Goal: Check status: Check status

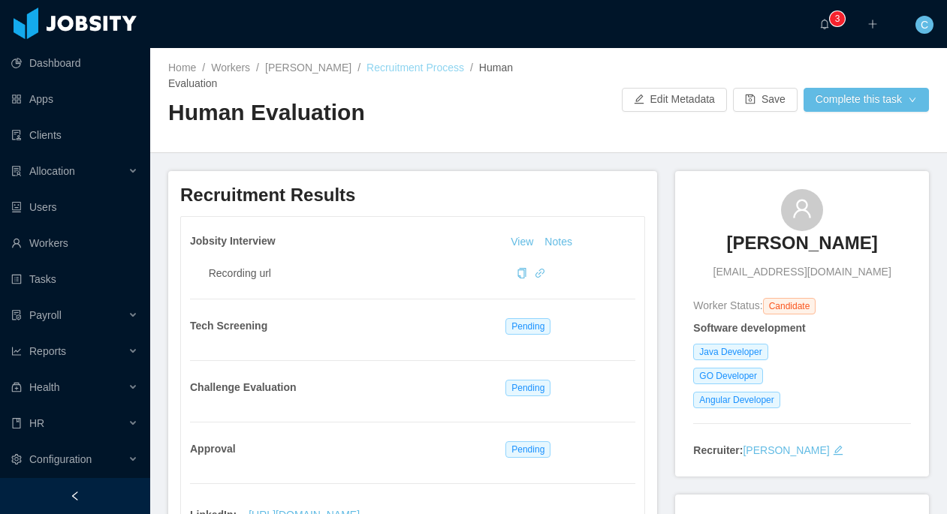
click at [392, 71] on link "Recruitment Process" at bounding box center [415, 68] width 98 height 12
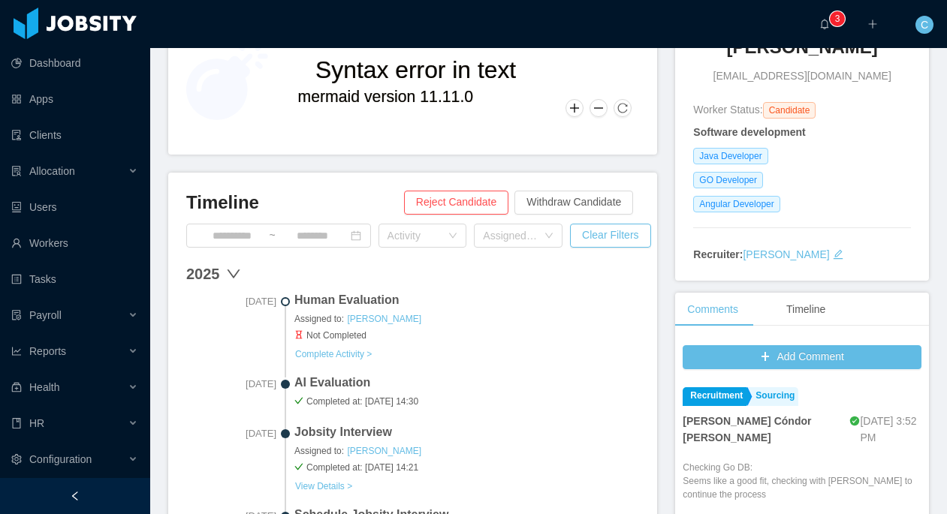
scroll to position [176, 0]
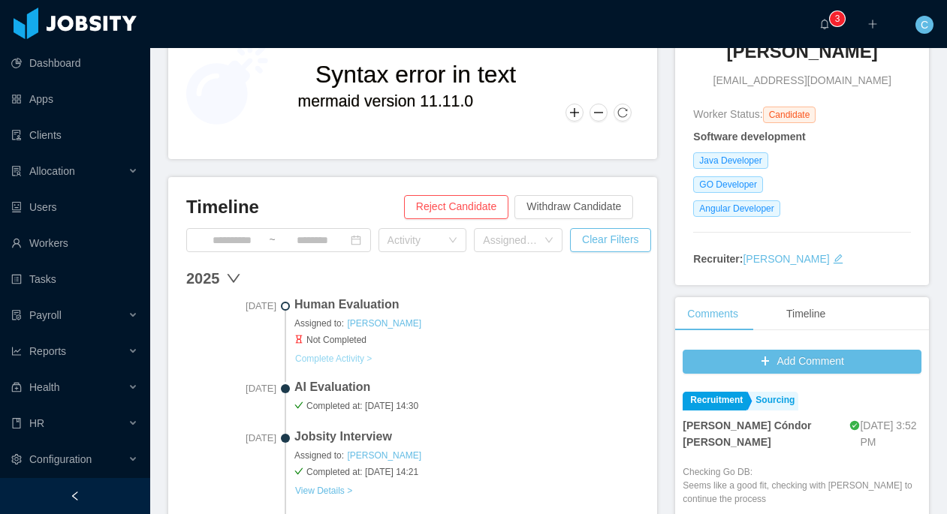
click at [352, 359] on button "Complete Activity >" at bounding box center [333, 359] width 78 height 12
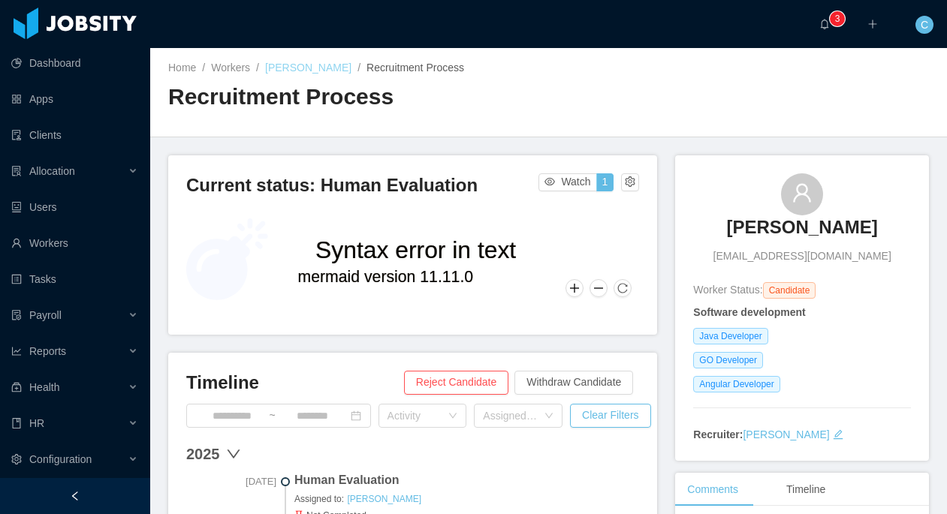
click at [303, 66] on link "[PERSON_NAME]" at bounding box center [308, 68] width 86 height 12
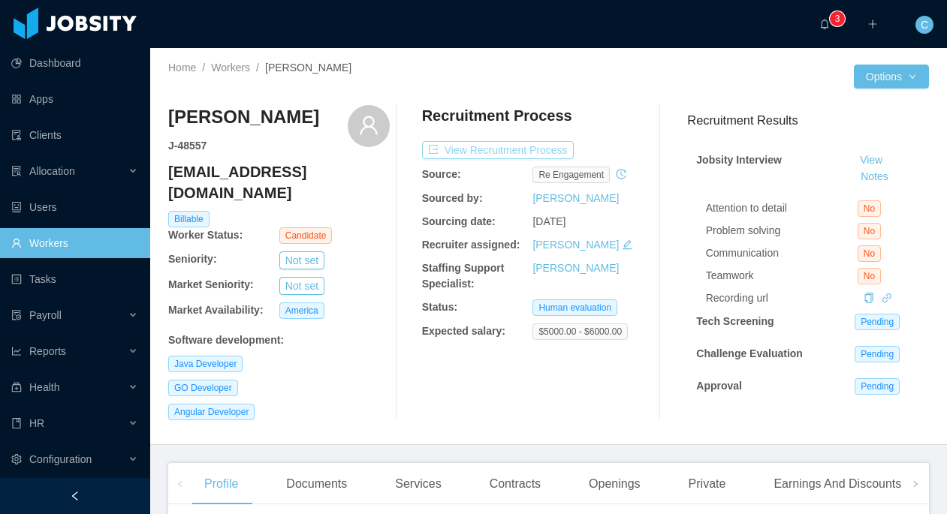
click at [544, 152] on button "View Recruitment Process" at bounding box center [498, 150] width 152 height 18
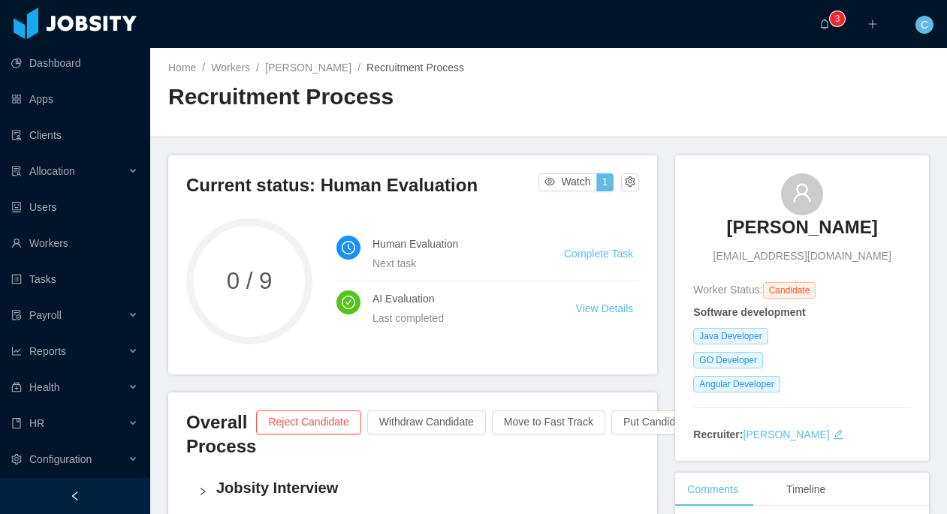
click at [643, 122] on div "Home / Workers / [PERSON_NAME] / Recruitment Process / Recruitment Process" at bounding box center [548, 92] width 797 height 89
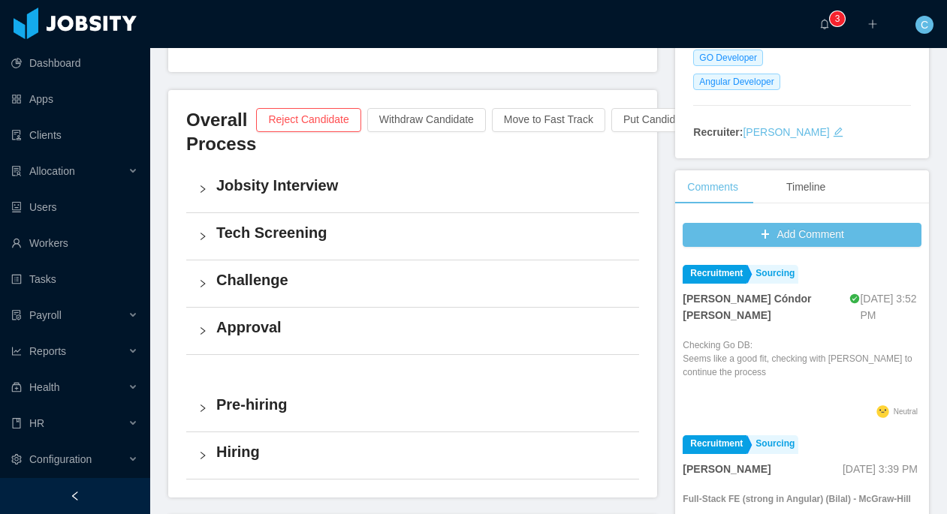
scroll to position [327, 0]
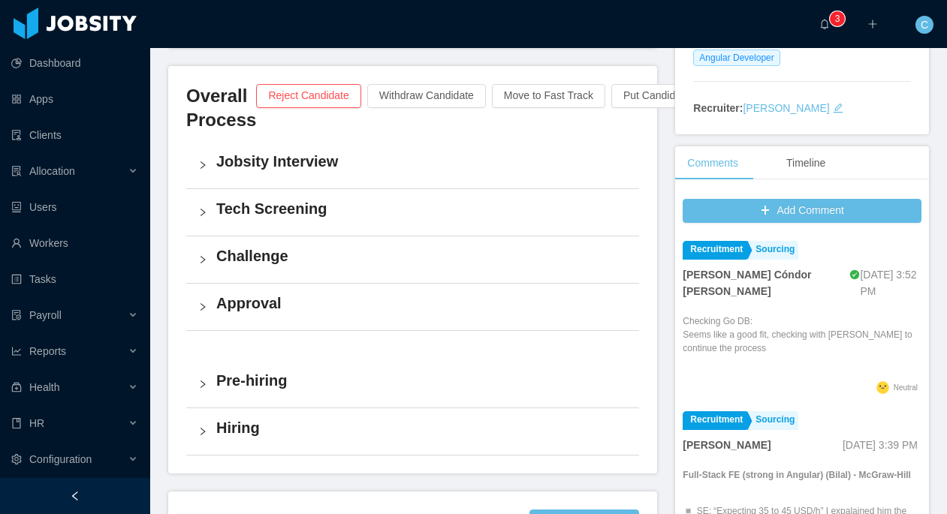
click at [322, 248] on h4 "Challenge" at bounding box center [421, 256] width 411 height 21
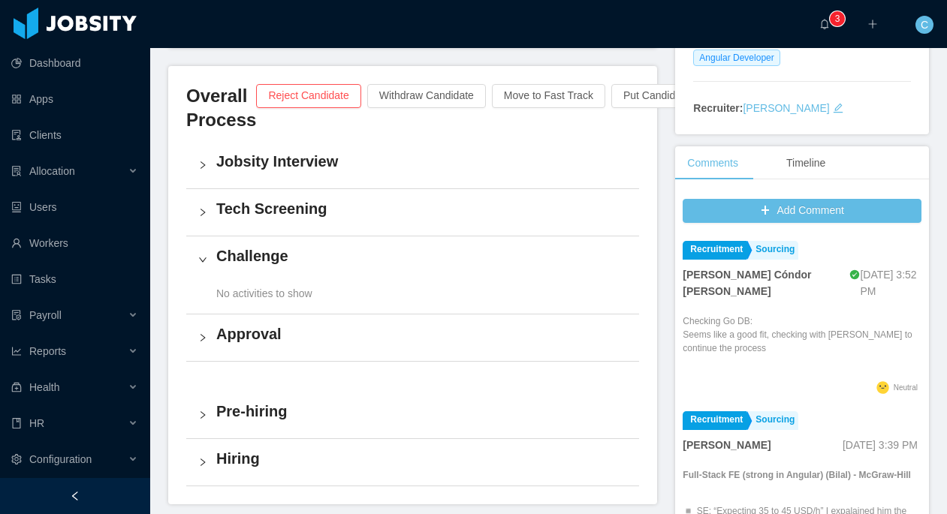
click at [371, 221] on div "Tech Screening" at bounding box center [412, 212] width 453 height 47
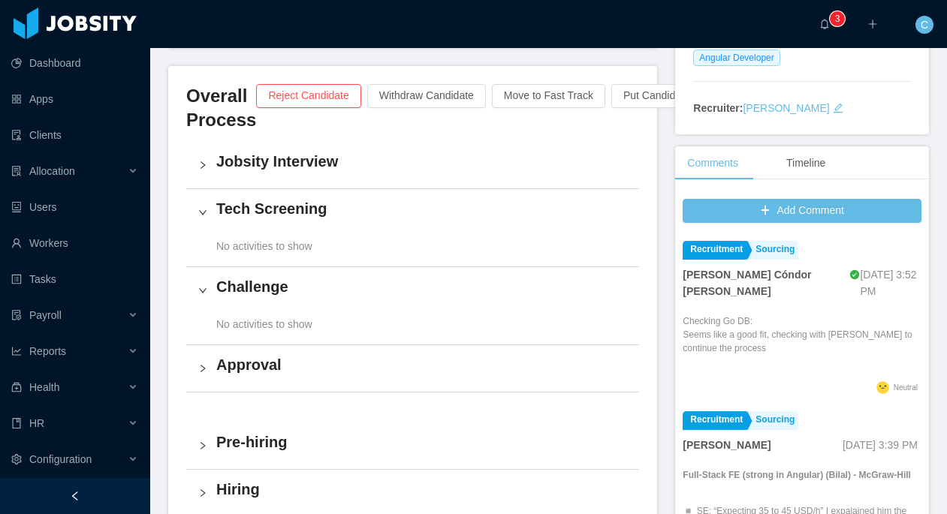
click at [362, 175] on div "Jobsity Interview" at bounding box center [412, 165] width 453 height 47
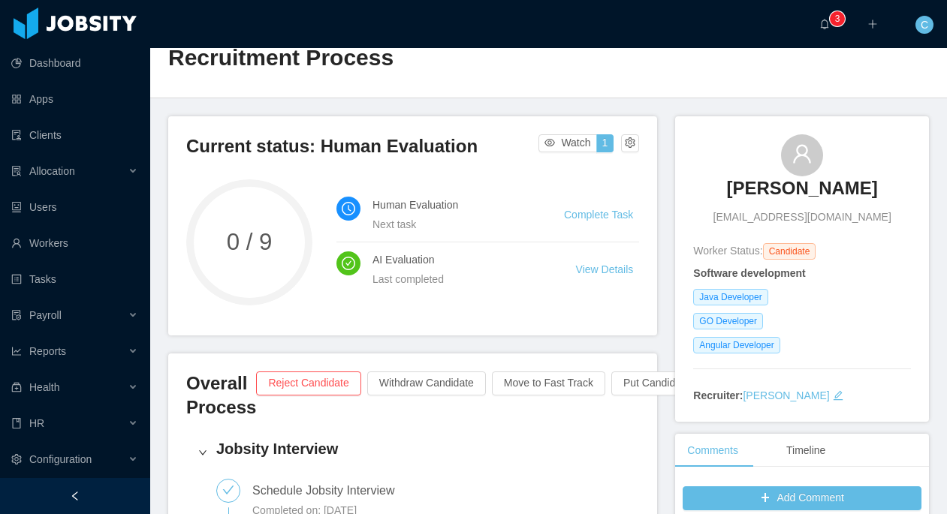
scroll to position [0, 0]
